Goal: Find specific page/section: Find specific page/section

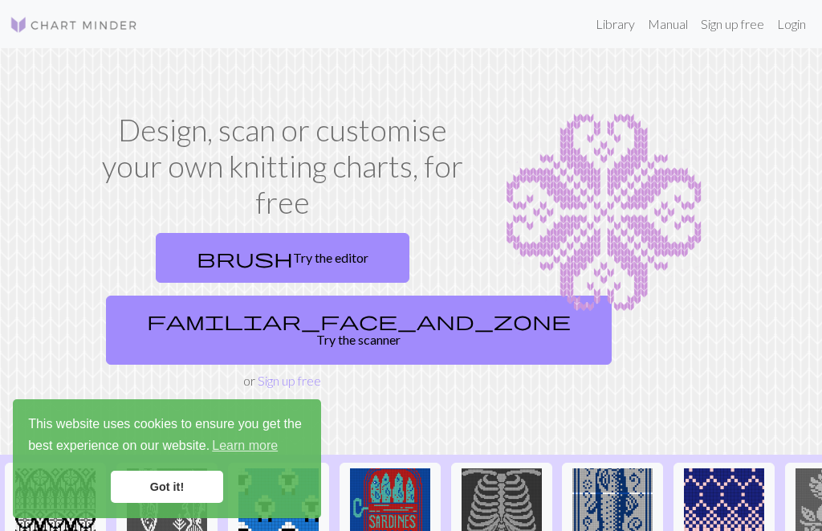
scroll to position [46, 0]
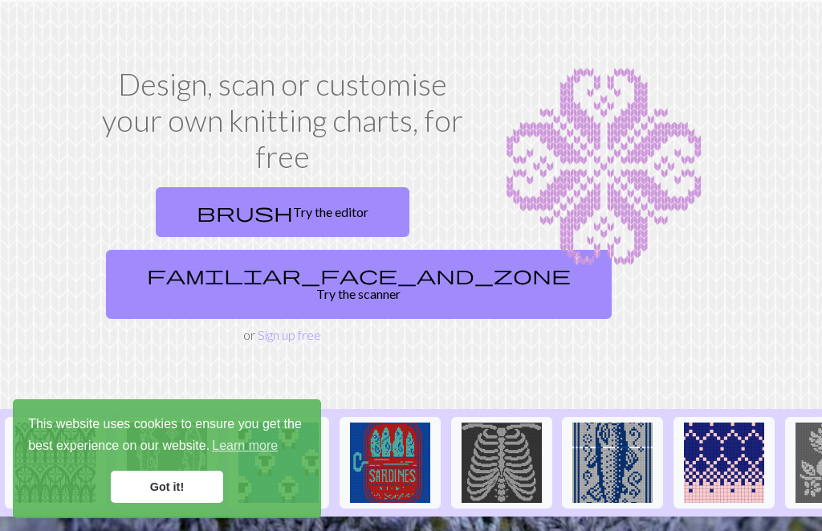
click at [587, 168] on img at bounding box center [604, 167] width 238 height 201
click at [613, 192] on img at bounding box center [604, 167] width 238 height 201
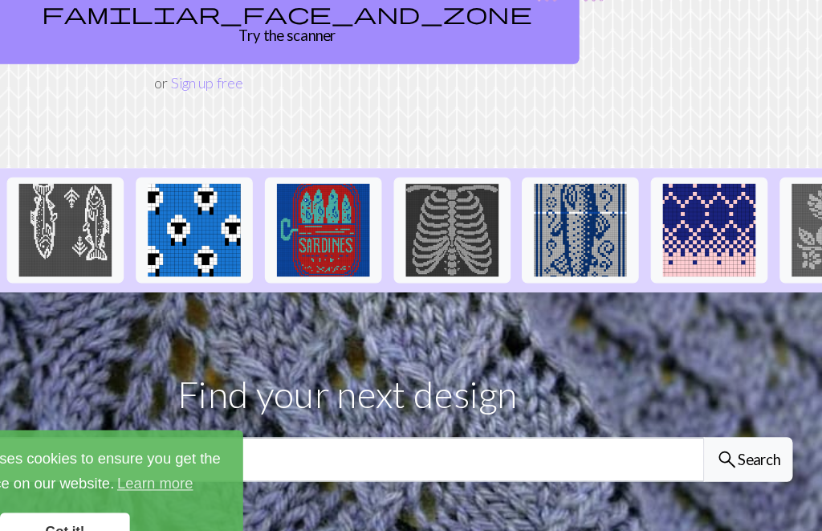
scroll to position [286, 0]
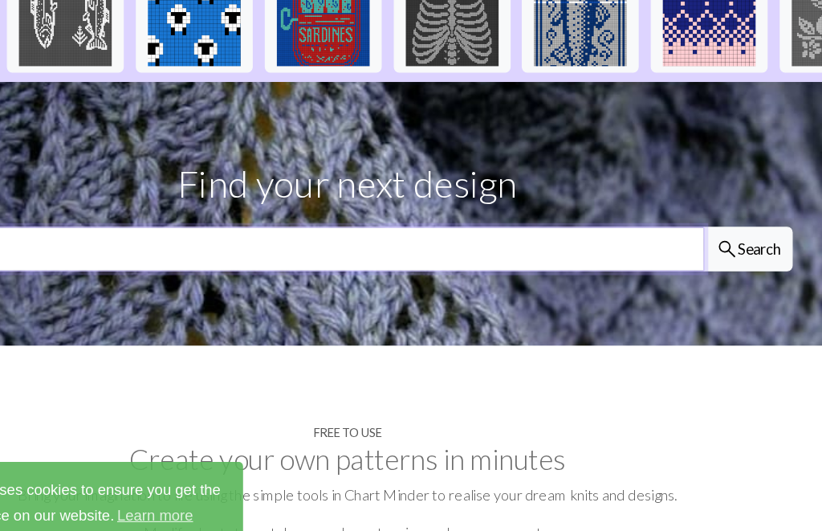
click at [388, 196] on input "text" at bounding box center [373, 215] width 695 height 39
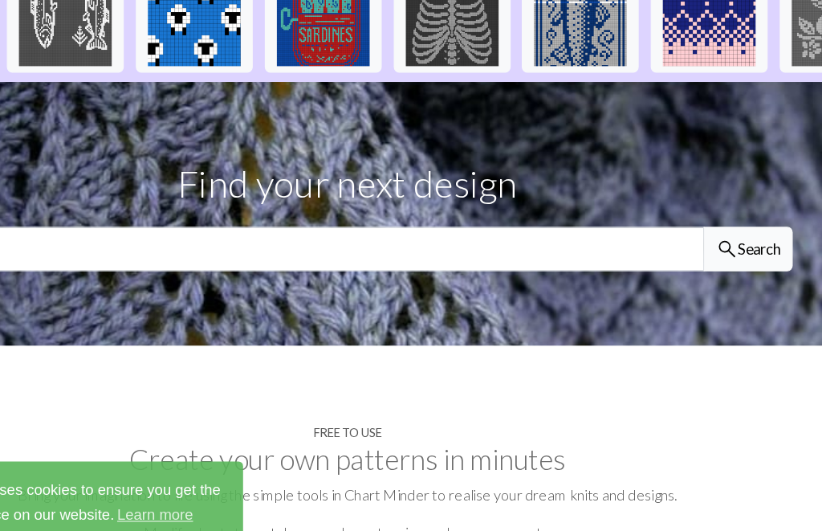
click at [719, 196] on button "search Search" at bounding box center [757, 215] width 77 height 39
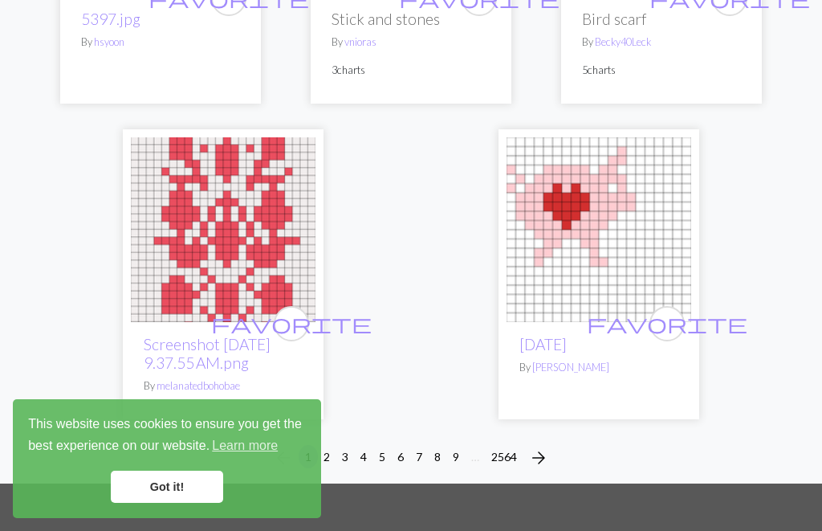
scroll to position [5414, 0]
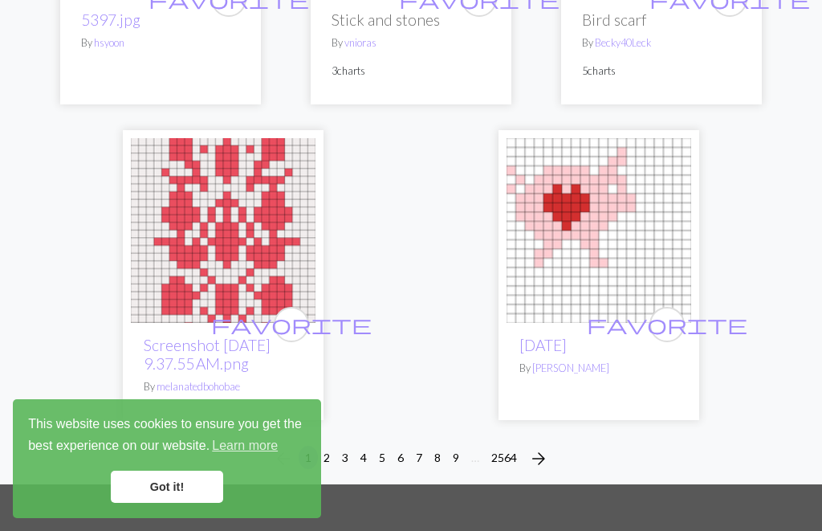
click at [330, 446] on button "2" at bounding box center [326, 457] width 19 height 23
click at [331, 446] on button "2" at bounding box center [326, 457] width 19 height 23
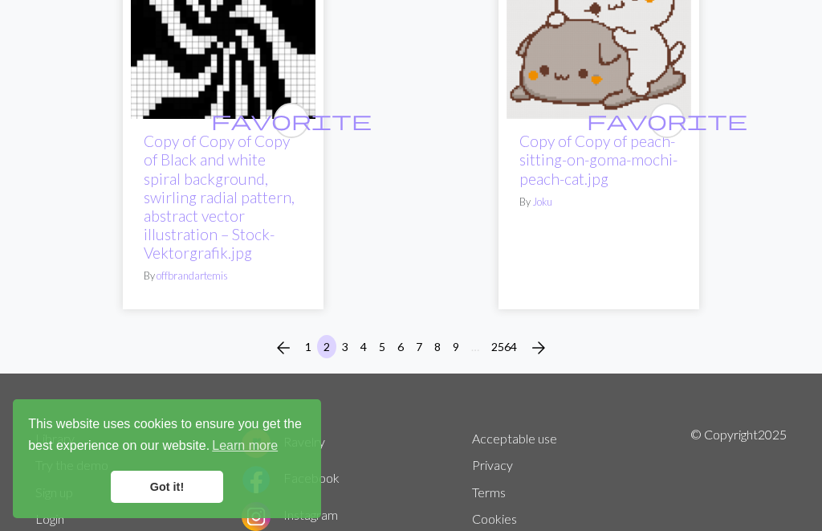
scroll to position [5529, 0]
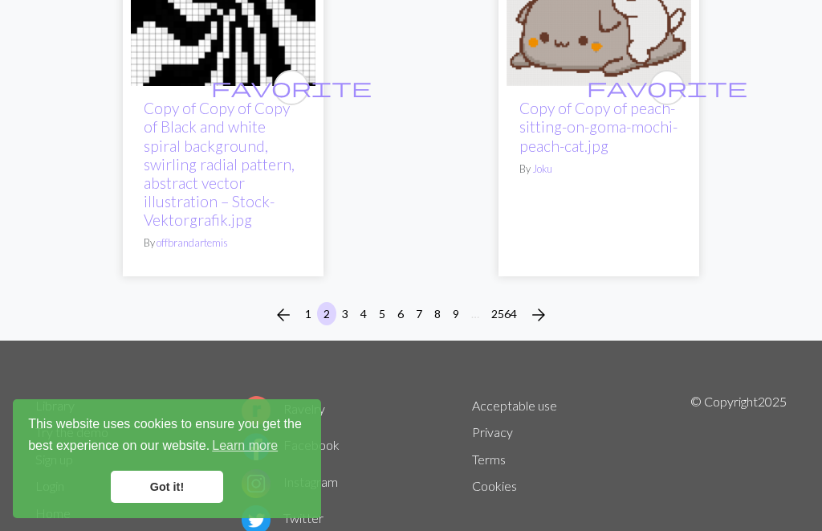
click at [456, 302] on button "9" at bounding box center [455, 313] width 19 height 23
click at [454, 302] on button "9" at bounding box center [455, 313] width 19 height 23
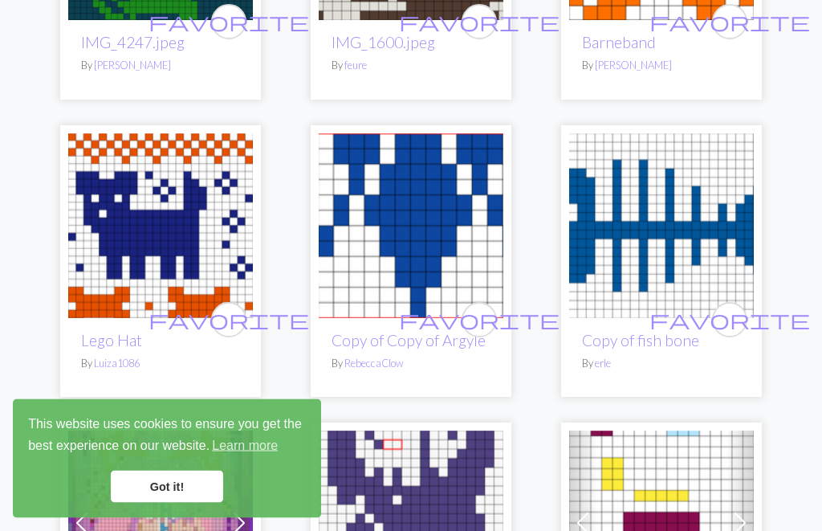
scroll to position [3360, 0]
